Goal: Information Seeking & Learning: Check status

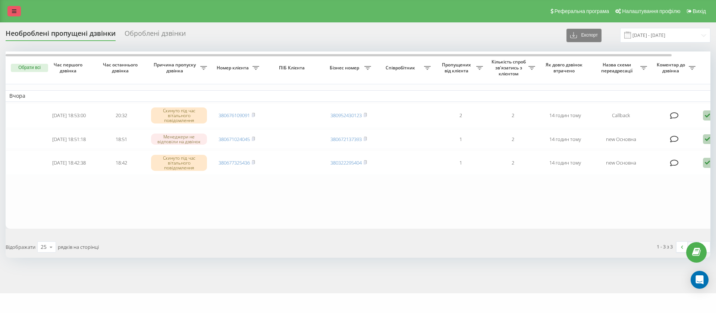
click at [14, 12] on icon at bounding box center [14, 11] width 4 height 5
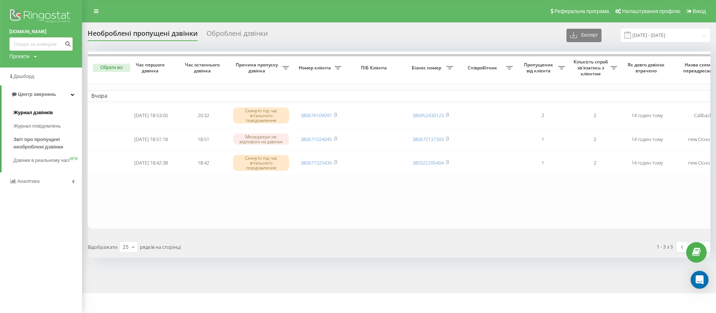
click at [32, 115] on span "Журнал дзвінків" at bounding box center [33, 112] width 40 height 7
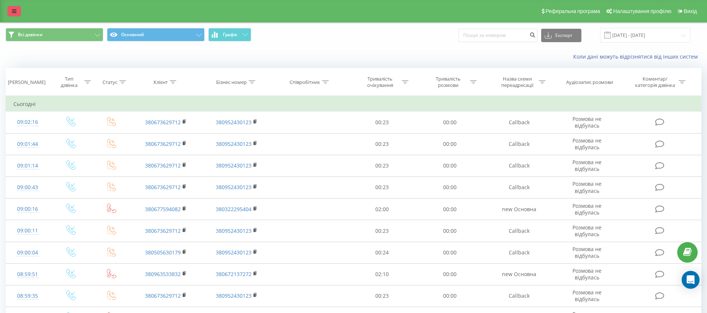
click at [14, 11] on icon at bounding box center [14, 11] width 4 height 5
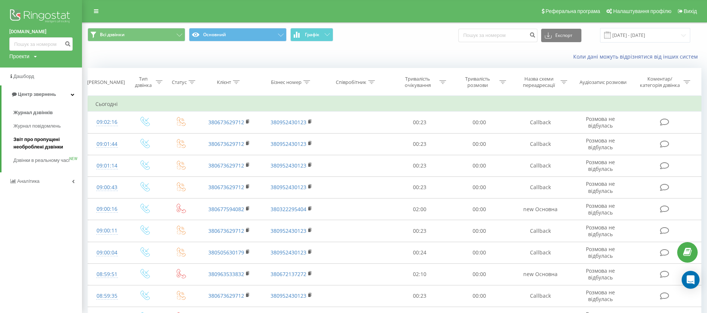
click at [40, 144] on span "Звіт про пропущені необроблені дзвінки" at bounding box center [45, 143] width 65 height 15
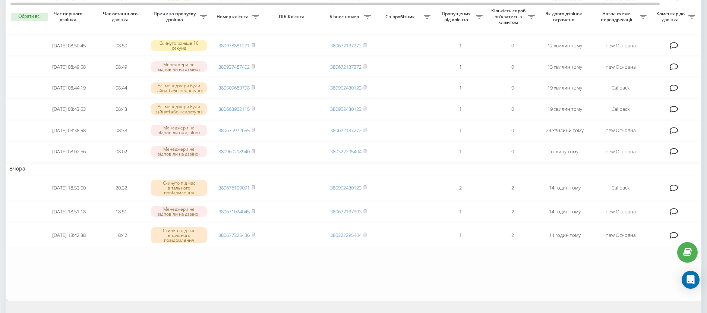
scroll to position [262, 0]
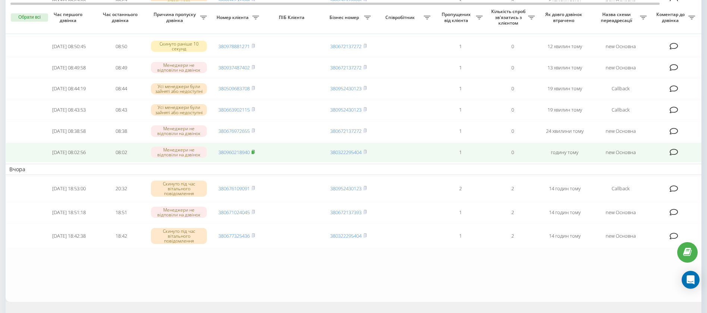
click at [254, 154] on rect at bounding box center [253, 152] width 2 height 3
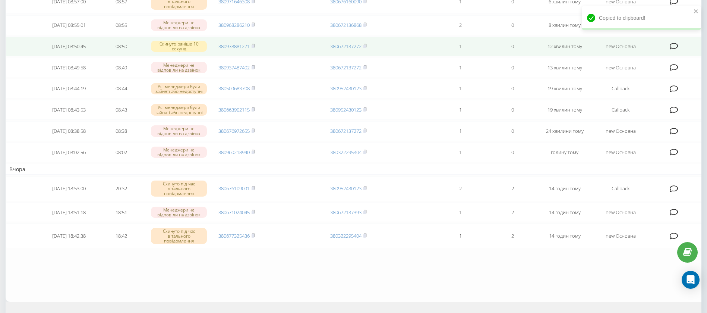
scroll to position [0, 0]
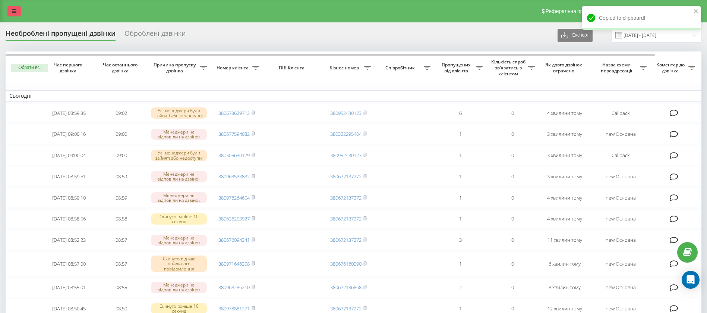
click at [16, 11] on icon at bounding box center [14, 11] width 4 height 5
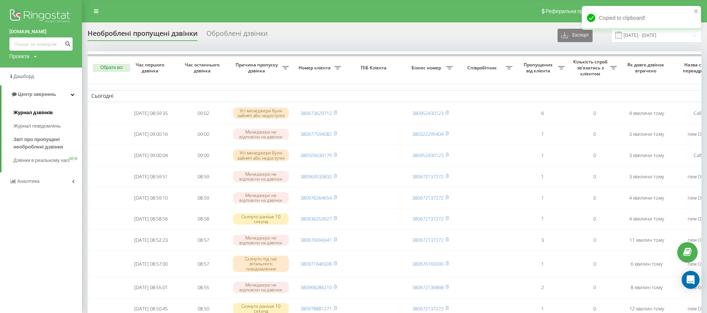
click at [44, 112] on span "Журнал дзвінків" at bounding box center [33, 112] width 40 height 7
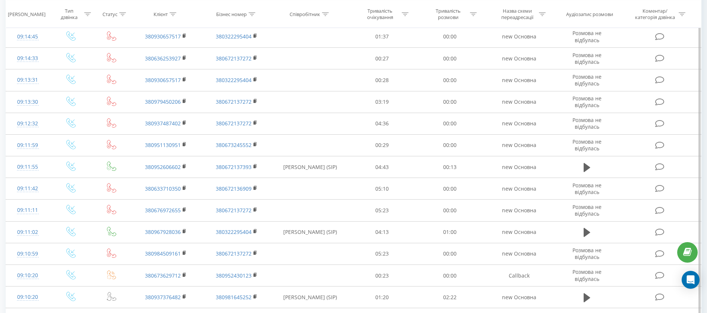
scroll to position [177, 0]
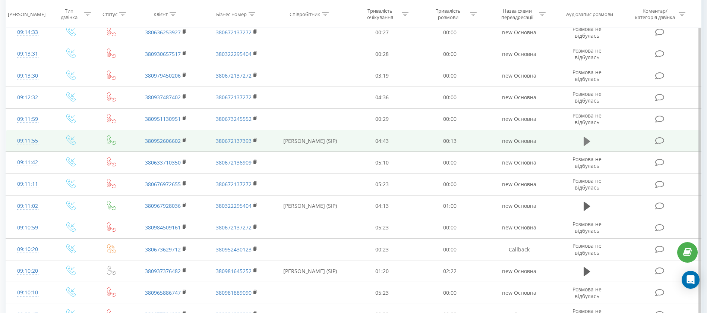
click at [583, 142] on button at bounding box center [586, 141] width 11 height 11
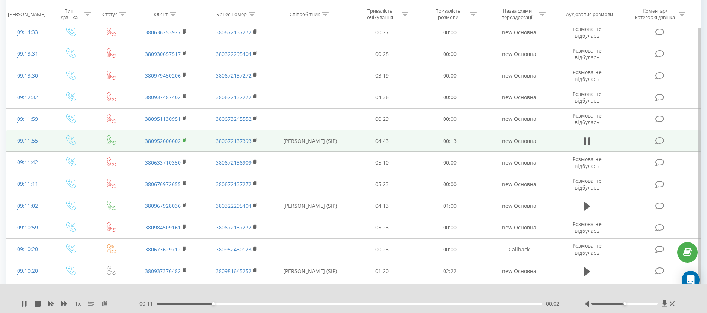
click at [184, 141] on rect at bounding box center [184, 140] width 2 height 3
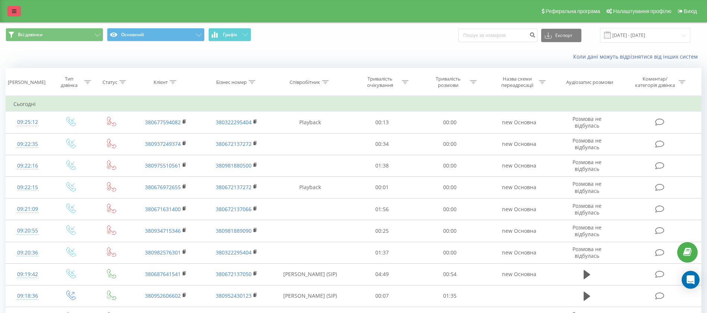
click at [10, 12] on link at bounding box center [13, 11] width 13 height 10
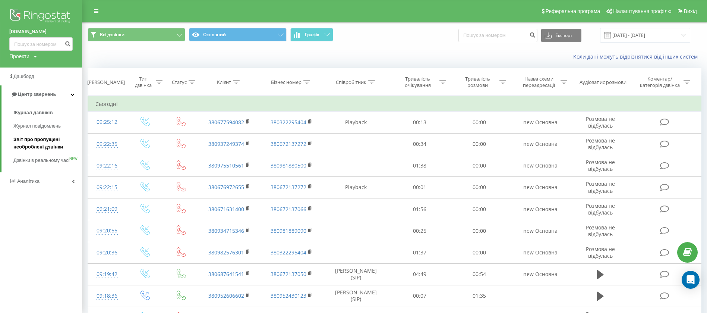
click at [39, 145] on span "Звіт про пропущені необроблені дзвінки" at bounding box center [45, 143] width 65 height 15
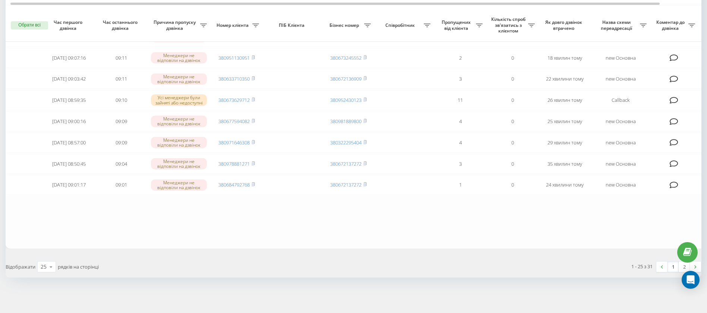
scroll to position [450, 0]
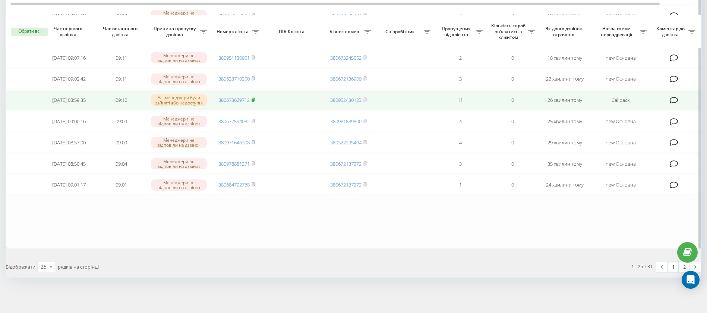
click at [255, 101] on icon at bounding box center [253, 99] width 3 height 3
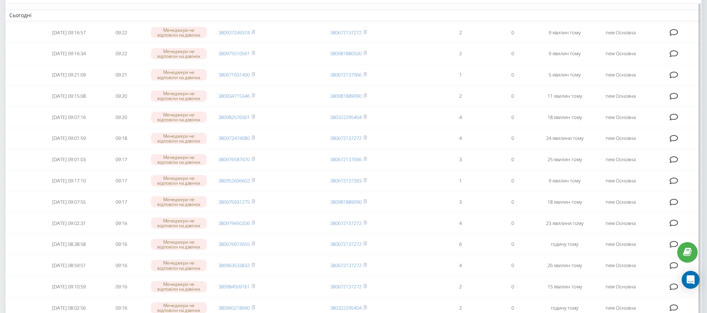
scroll to position [0, 0]
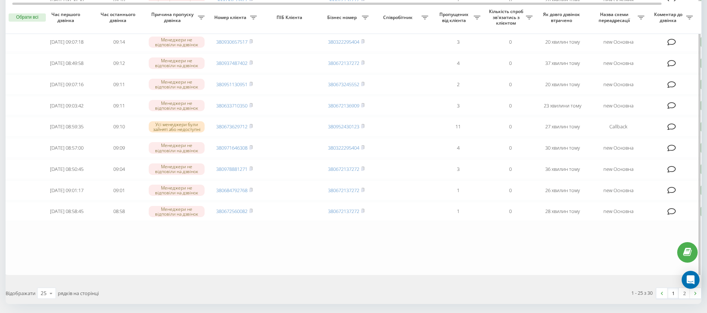
scroll to position [414, 0]
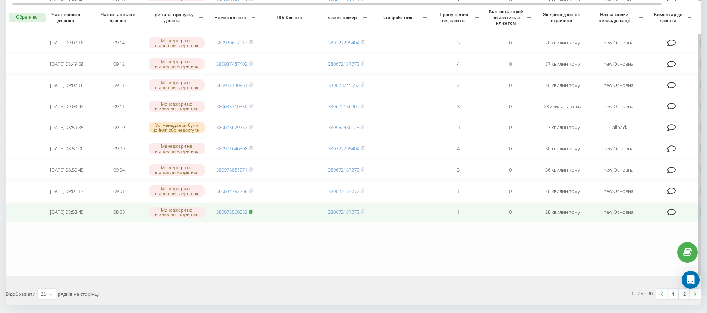
click at [252, 214] on rect at bounding box center [250, 211] width 2 height 3
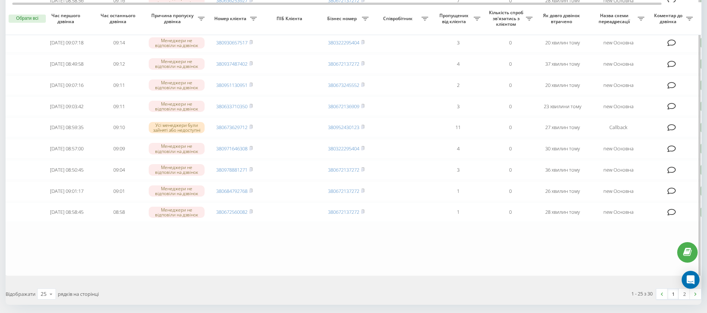
scroll to position [415, 0]
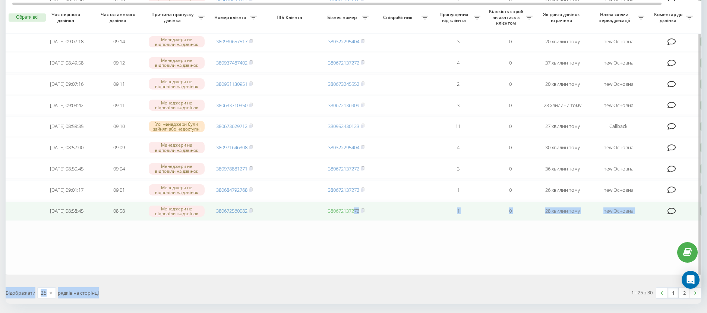
drag, startPoint x: 414, startPoint y: 307, endPoint x: 345, endPoint y: 237, distance: 97.8
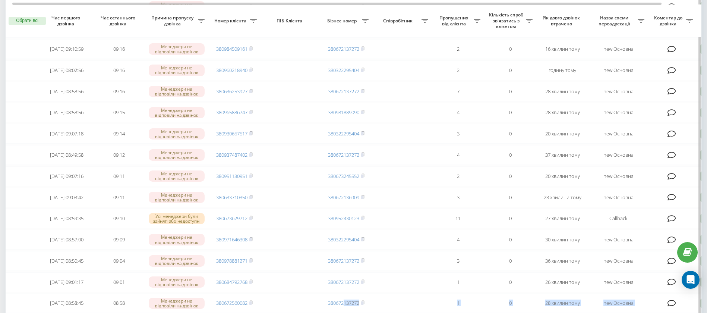
scroll to position [322, 0]
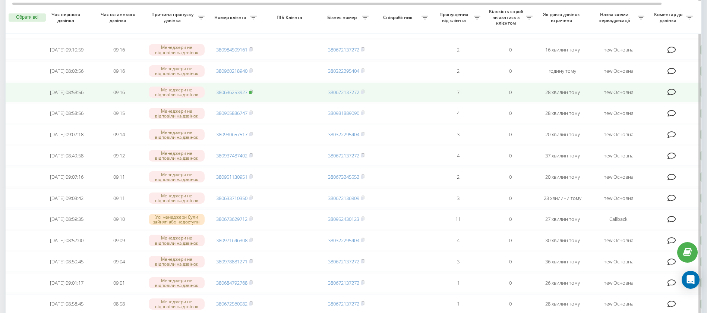
click at [252, 93] on icon at bounding box center [251, 91] width 3 height 3
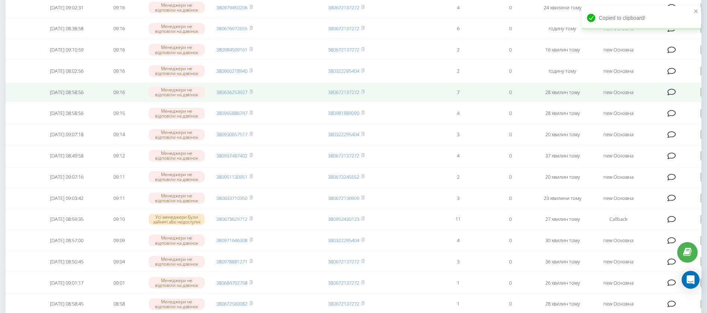
scroll to position [0, 0]
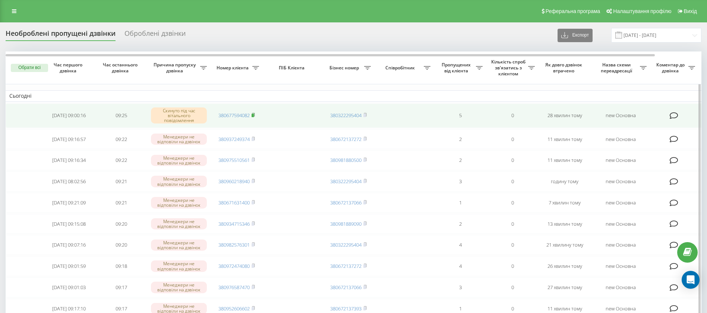
click at [254, 115] on rect at bounding box center [253, 115] width 2 height 3
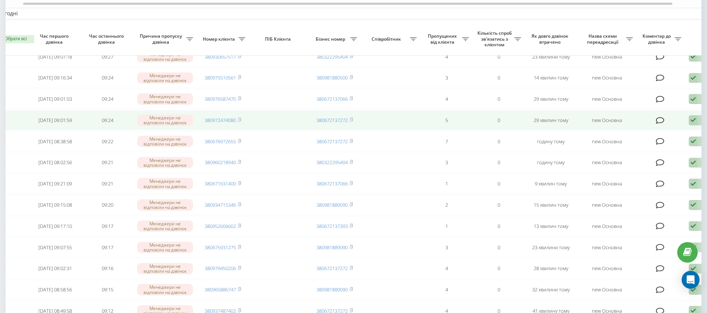
scroll to position [111, 0]
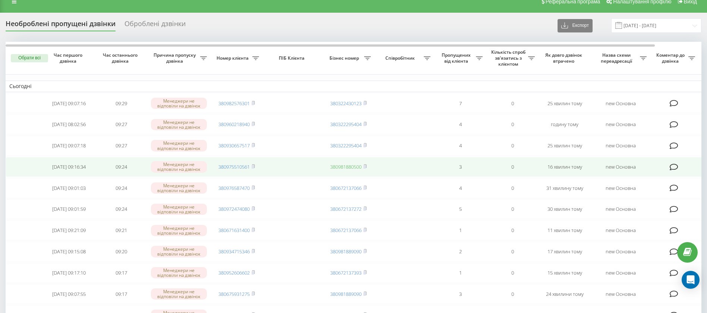
scroll to position [10, 0]
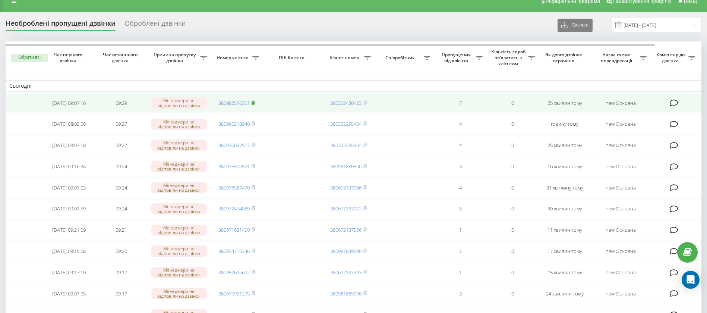
click at [255, 103] on icon at bounding box center [253, 101] width 3 height 3
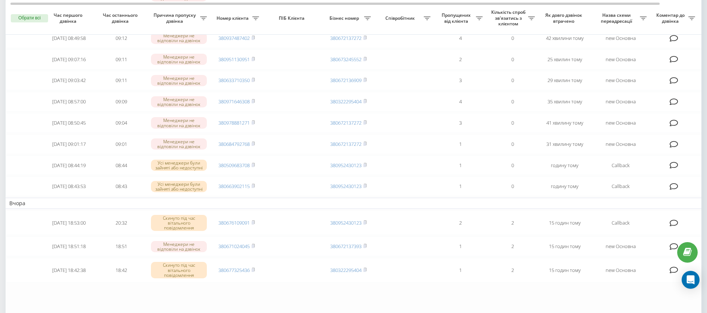
scroll to position [0, 50]
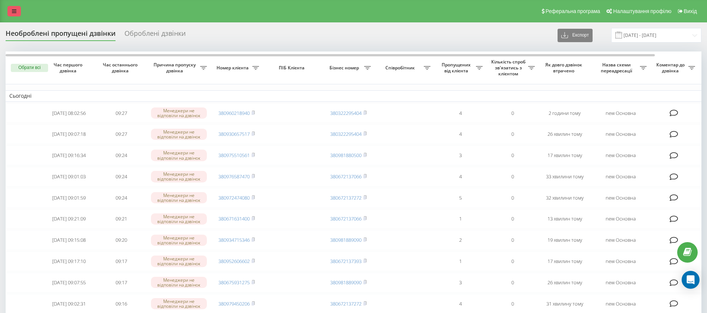
click at [11, 9] on link at bounding box center [13, 11] width 13 height 10
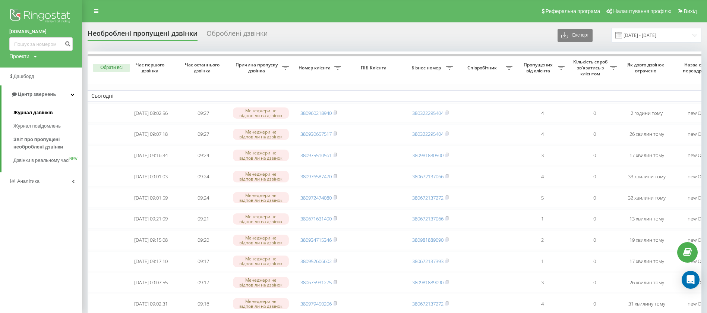
click at [42, 112] on span "Журнал дзвінків" at bounding box center [33, 112] width 40 height 7
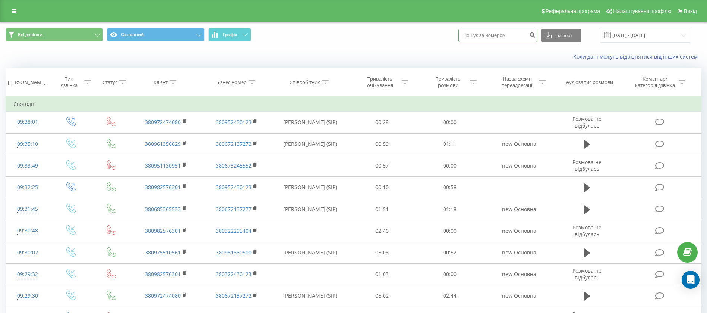
click at [507, 36] on input at bounding box center [497, 35] width 79 height 13
paste input "380961356629"
type input "380961356629"
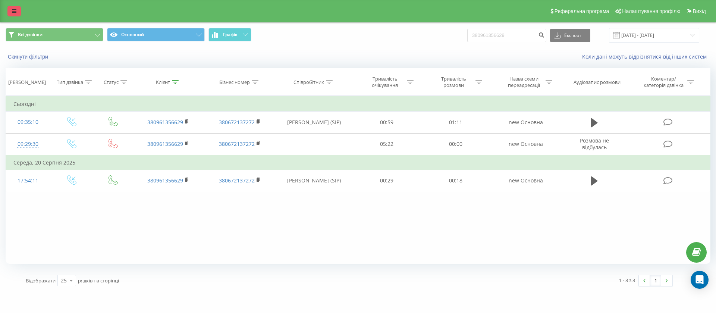
click at [12, 13] on icon at bounding box center [14, 11] width 4 height 5
click at [15, 11] on icon at bounding box center [14, 11] width 4 height 5
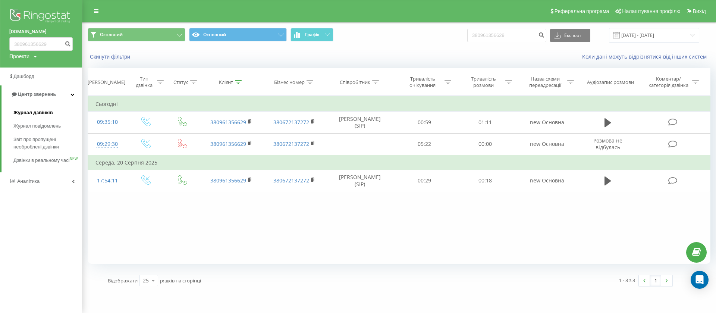
click at [47, 114] on span "Журнал дзвінків" at bounding box center [33, 112] width 40 height 7
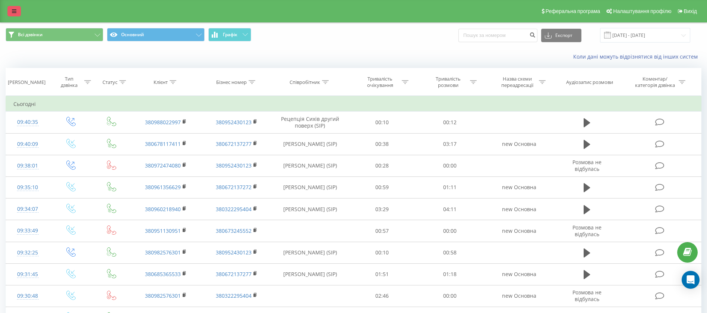
click at [11, 16] on link at bounding box center [13, 11] width 13 height 10
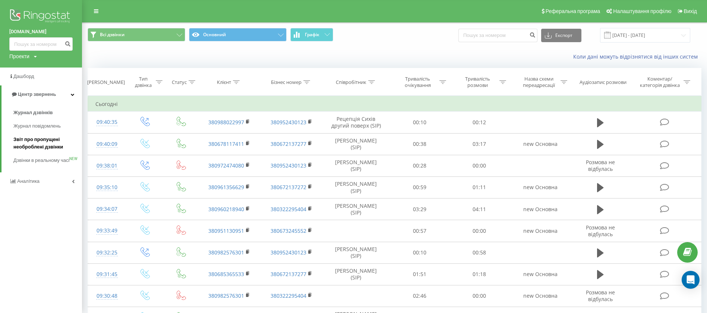
click at [38, 140] on span "Звіт про пропущені необроблені дзвінки" at bounding box center [45, 143] width 65 height 15
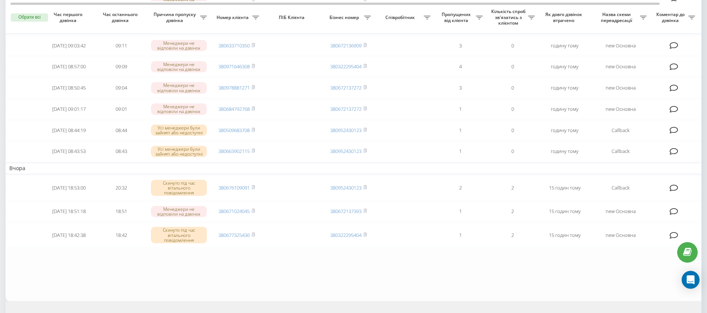
scroll to position [249, 0]
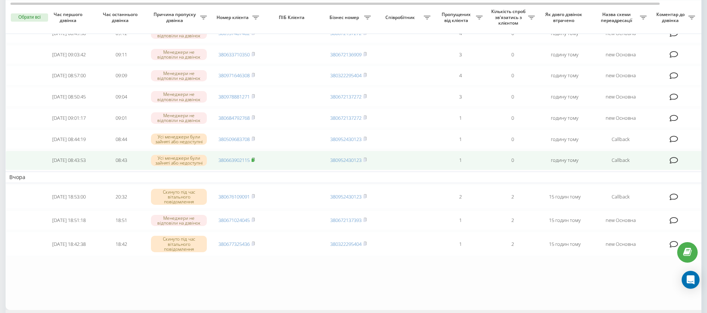
click at [255, 161] on icon at bounding box center [253, 159] width 3 height 3
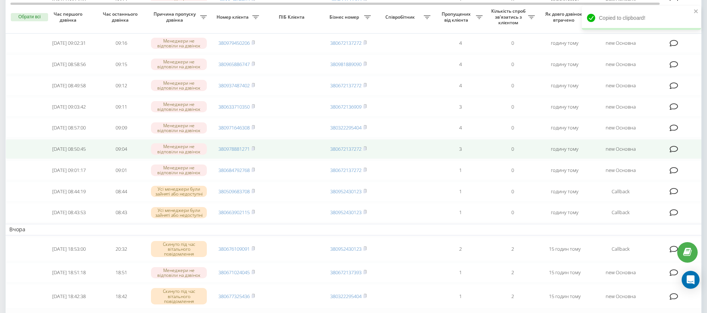
scroll to position [196, 0]
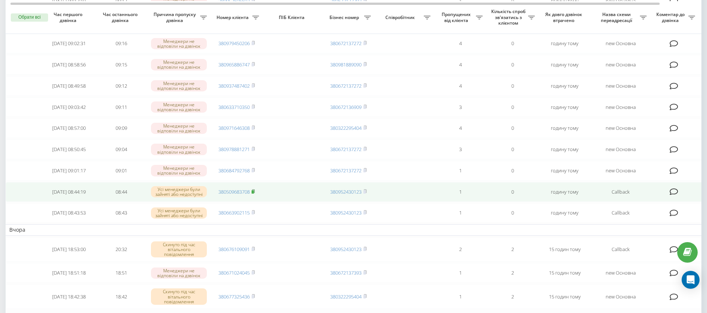
click at [255, 193] on icon at bounding box center [253, 190] width 3 height 3
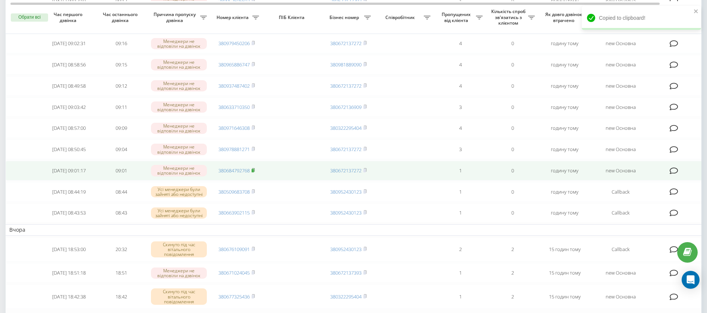
click at [254, 172] on rect at bounding box center [253, 170] width 2 height 3
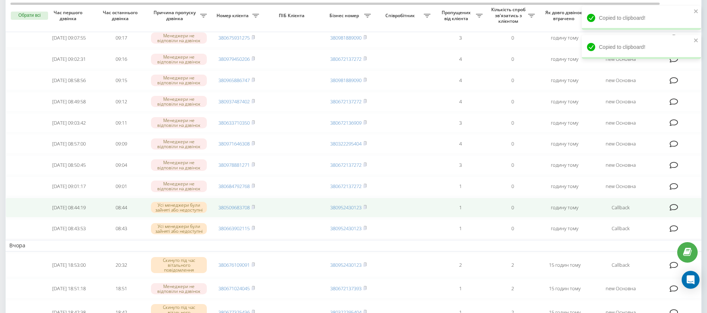
scroll to position [178, 0]
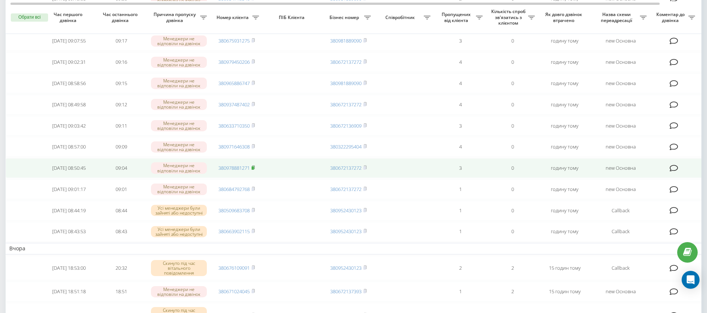
click at [255, 170] on icon at bounding box center [253, 167] width 3 height 4
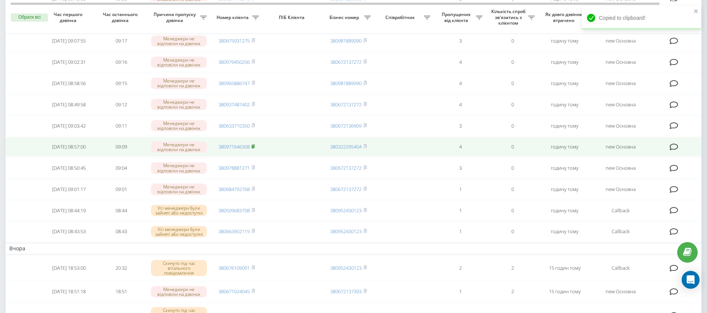
click at [255, 148] on icon at bounding box center [253, 145] width 3 height 3
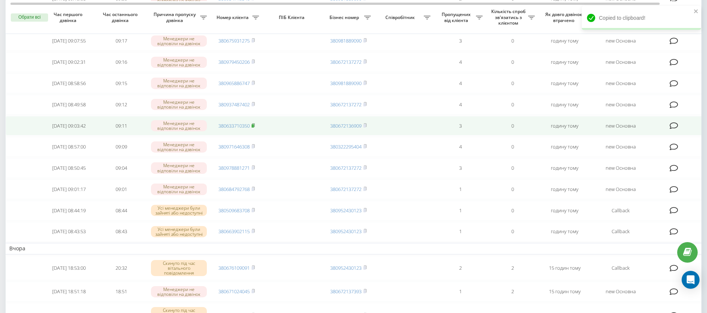
click at [255, 127] on icon at bounding box center [253, 125] width 3 height 4
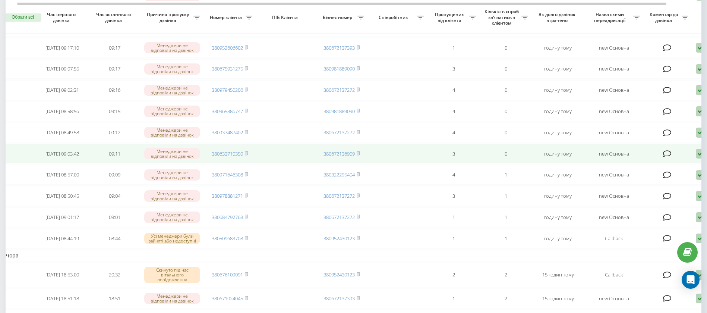
scroll to position [0, 7]
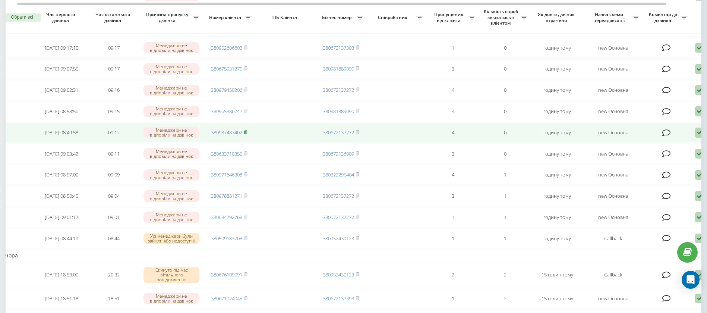
click at [246, 134] on rect at bounding box center [245, 132] width 2 height 3
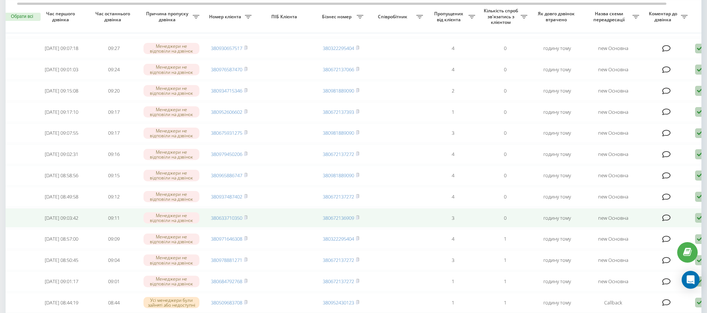
scroll to position [85, 0]
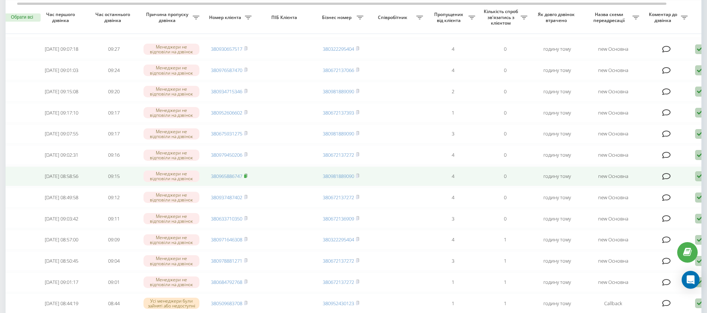
click at [246, 178] on rect at bounding box center [245, 175] width 2 height 3
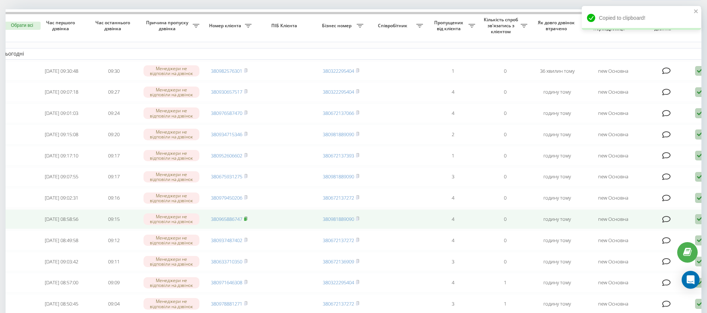
scroll to position [39, 0]
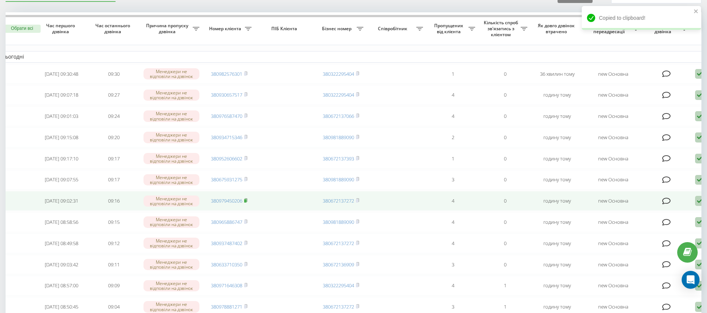
click at [247, 202] on icon at bounding box center [246, 199] width 3 height 3
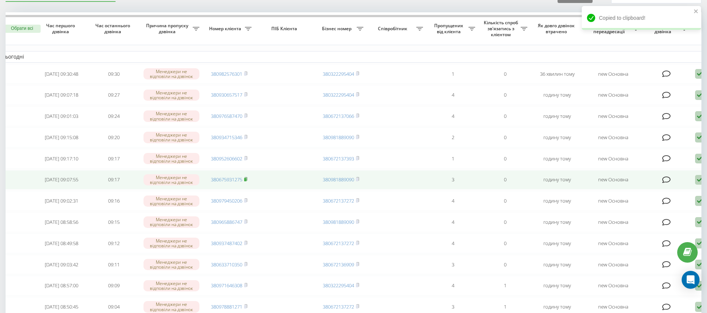
click at [246, 181] on rect at bounding box center [245, 179] width 2 height 3
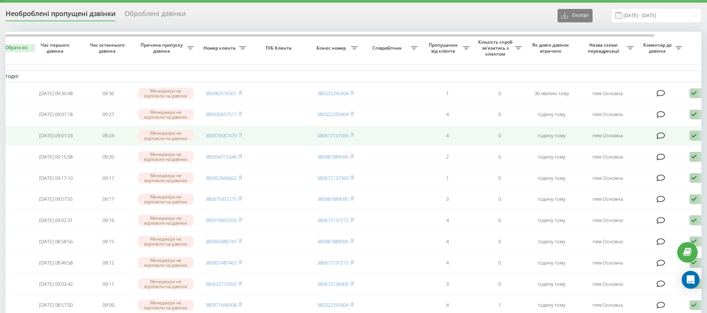
scroll to position [0, 15]
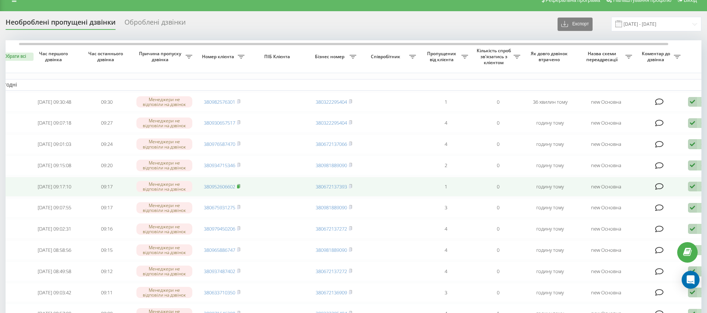
click at [239, 188] on rect at bounding box center [238, 186] width 2 height 3
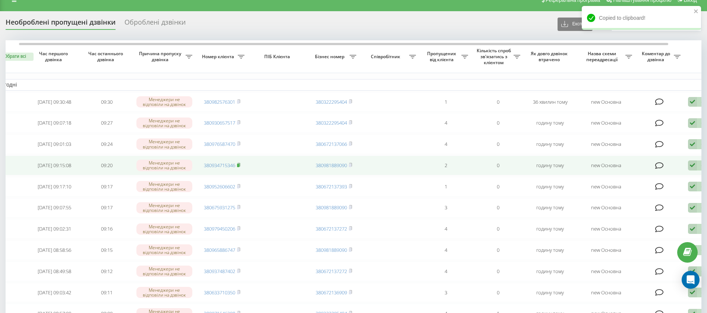
click at [239, 167] on rect at bounding box center [238, 165] width 2 height 3
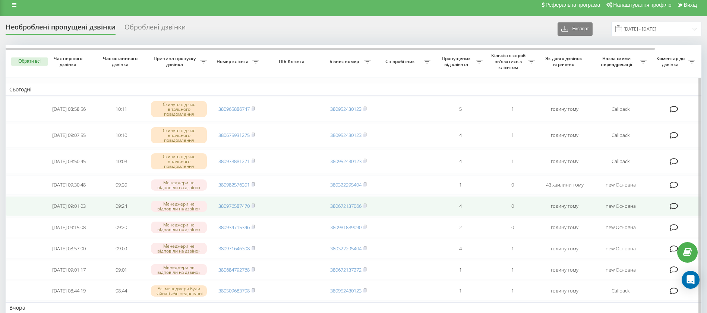
scroll to position [1, 0]
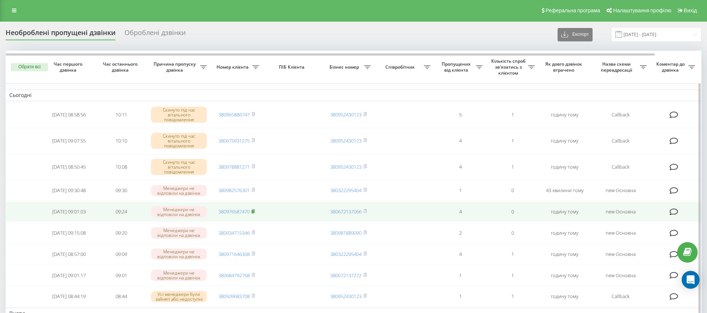
click at [255, 213] on icon at bounding box center [253, 211] width 3 height 4
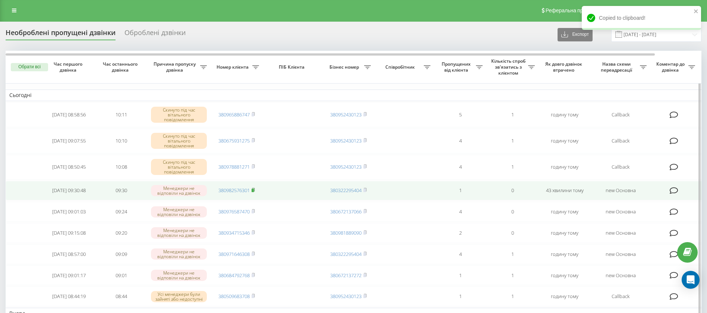
click at [255, 188] on icon at bounding box center [253, 189] width 3 height 4
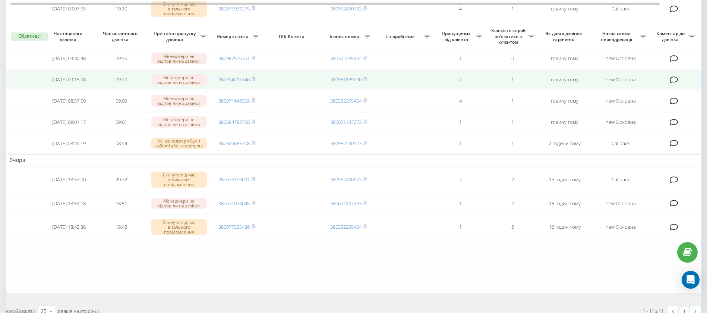
scroll to position [185, 0]
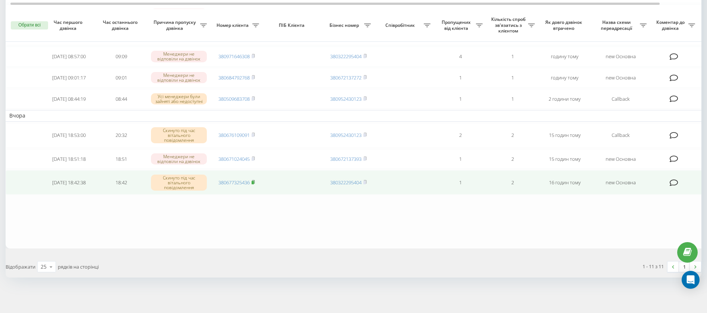
click at [255, 182] on icon at bounding box center [253, 181] width 3 height 3
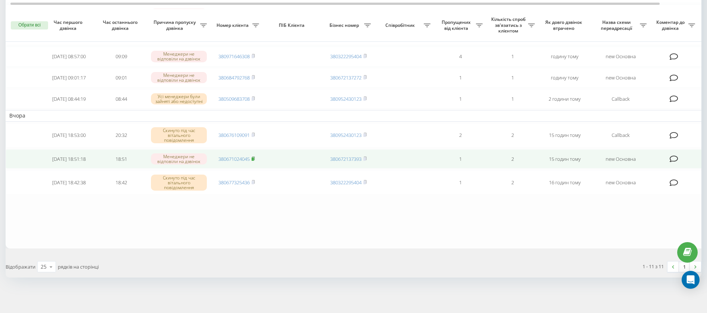
click at [255, 158] on icon at bounding box center [253, 158] width 3 height 4
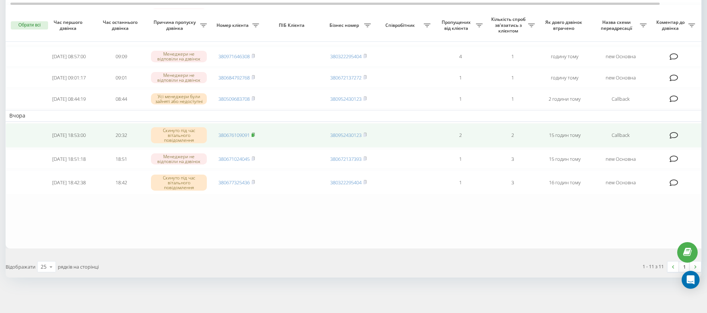
click at [253, 133] on rect at bounding box center [253, 134] width 2 height 3
